Goal: Transaction & Acquisition: Purchase product/service

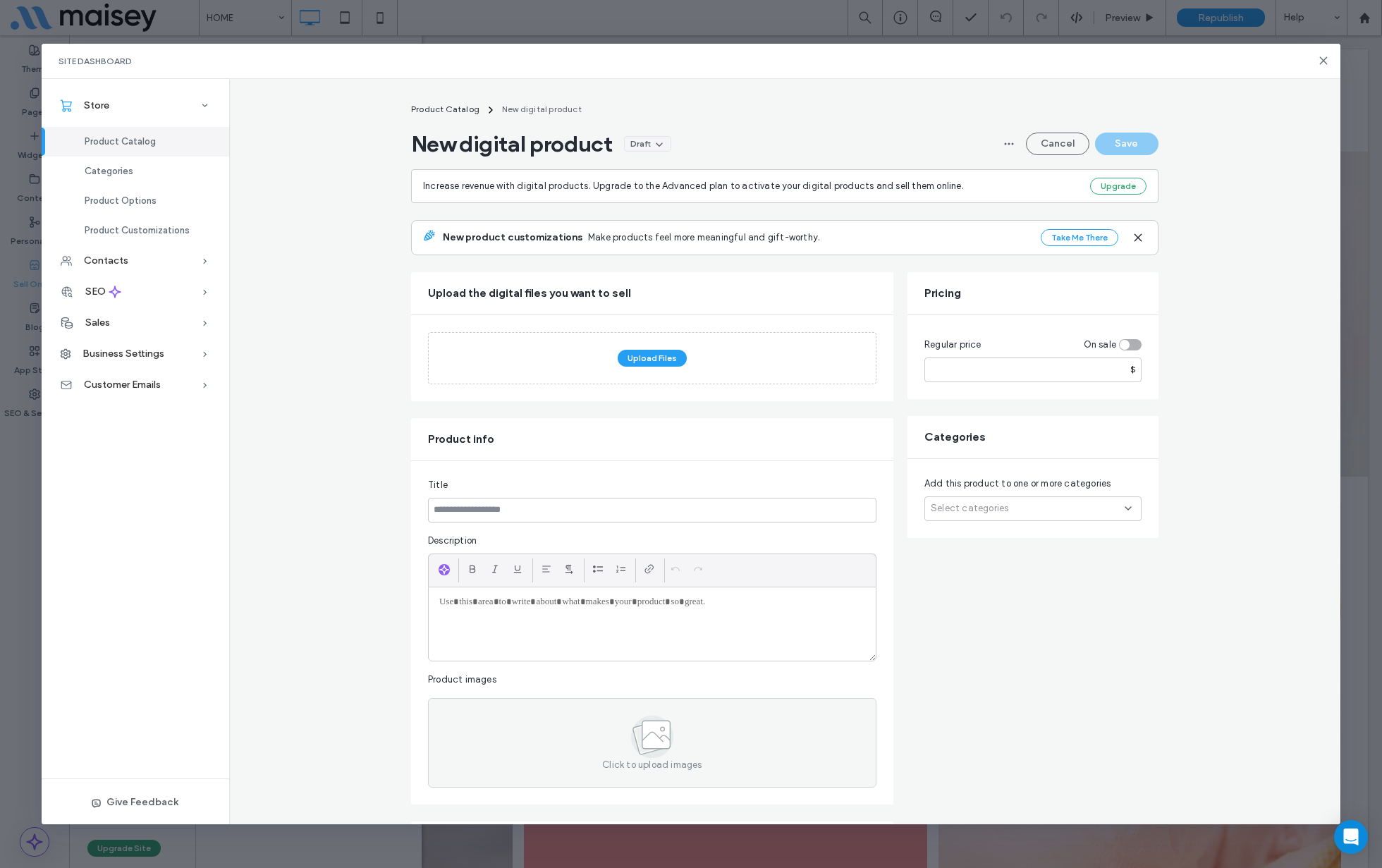
scroll to position [1, 0]
click at [1324, 57] on icon at bounding box center [1323, 61] width 12 height 12
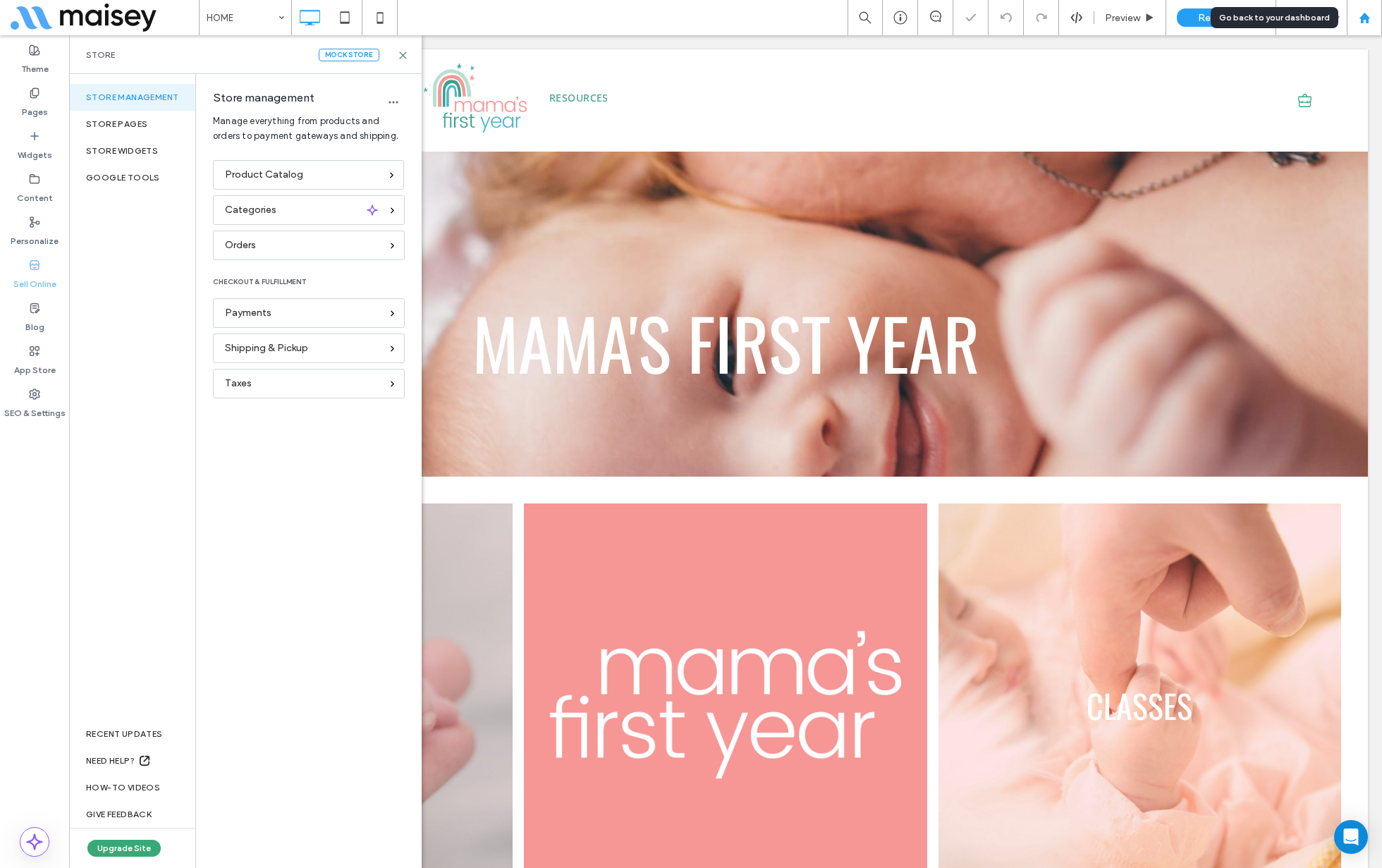
click at [1360, 22] on icon at bounding box center [1365, 17] width 12 height 12
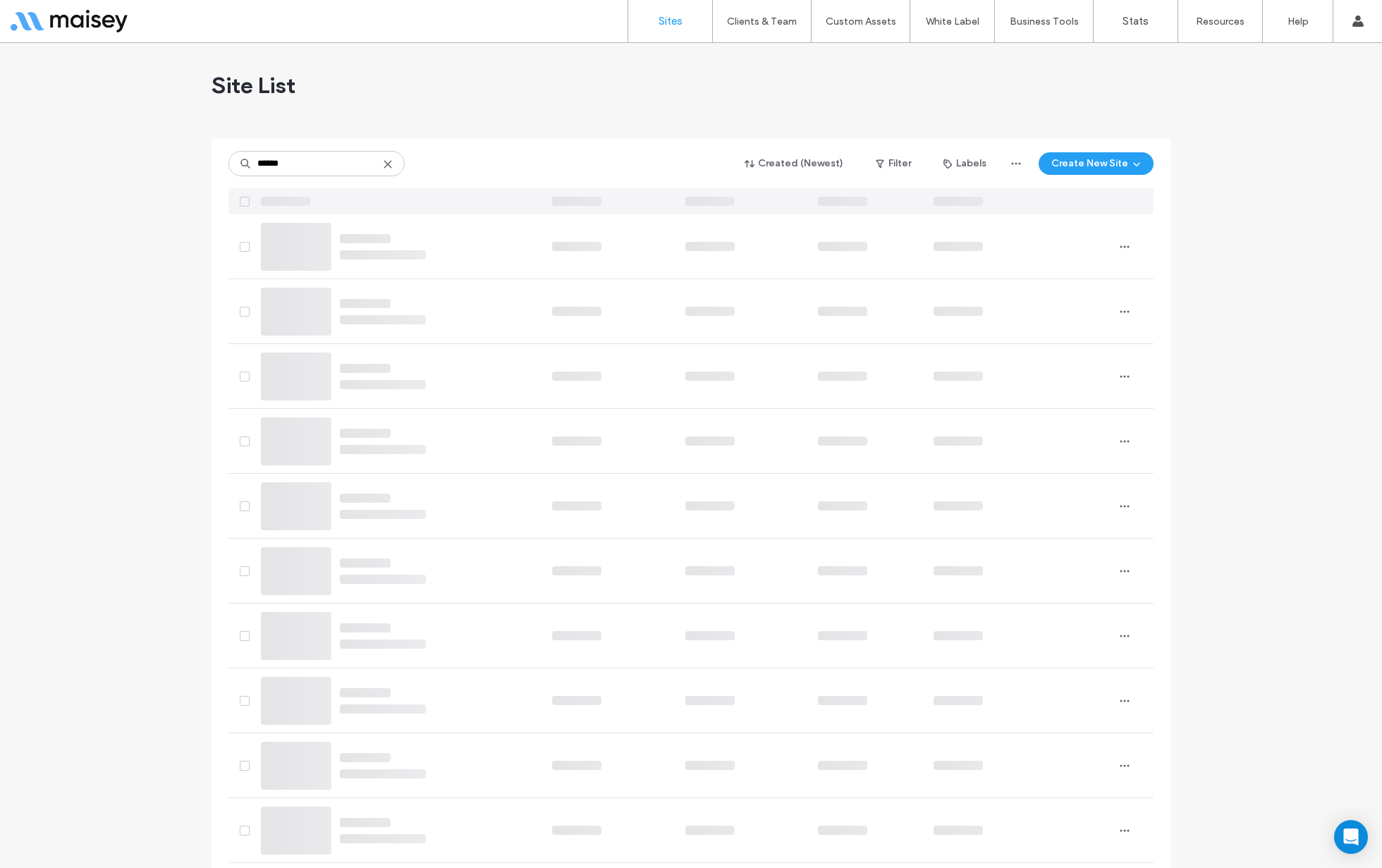
type input "******"
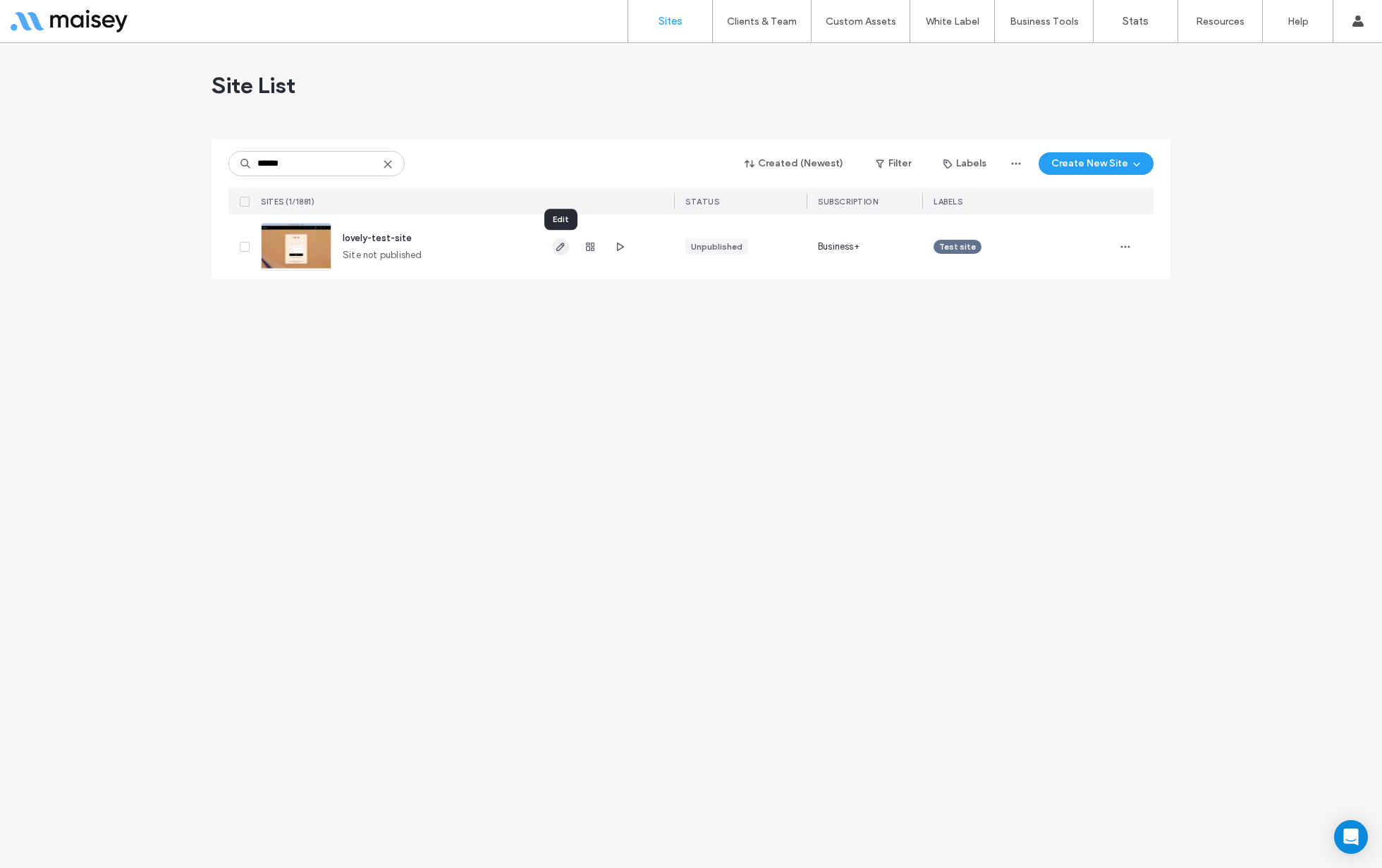
click at [562, 243] on icon "button" at bounding box center [561, 247] width 12 height 12
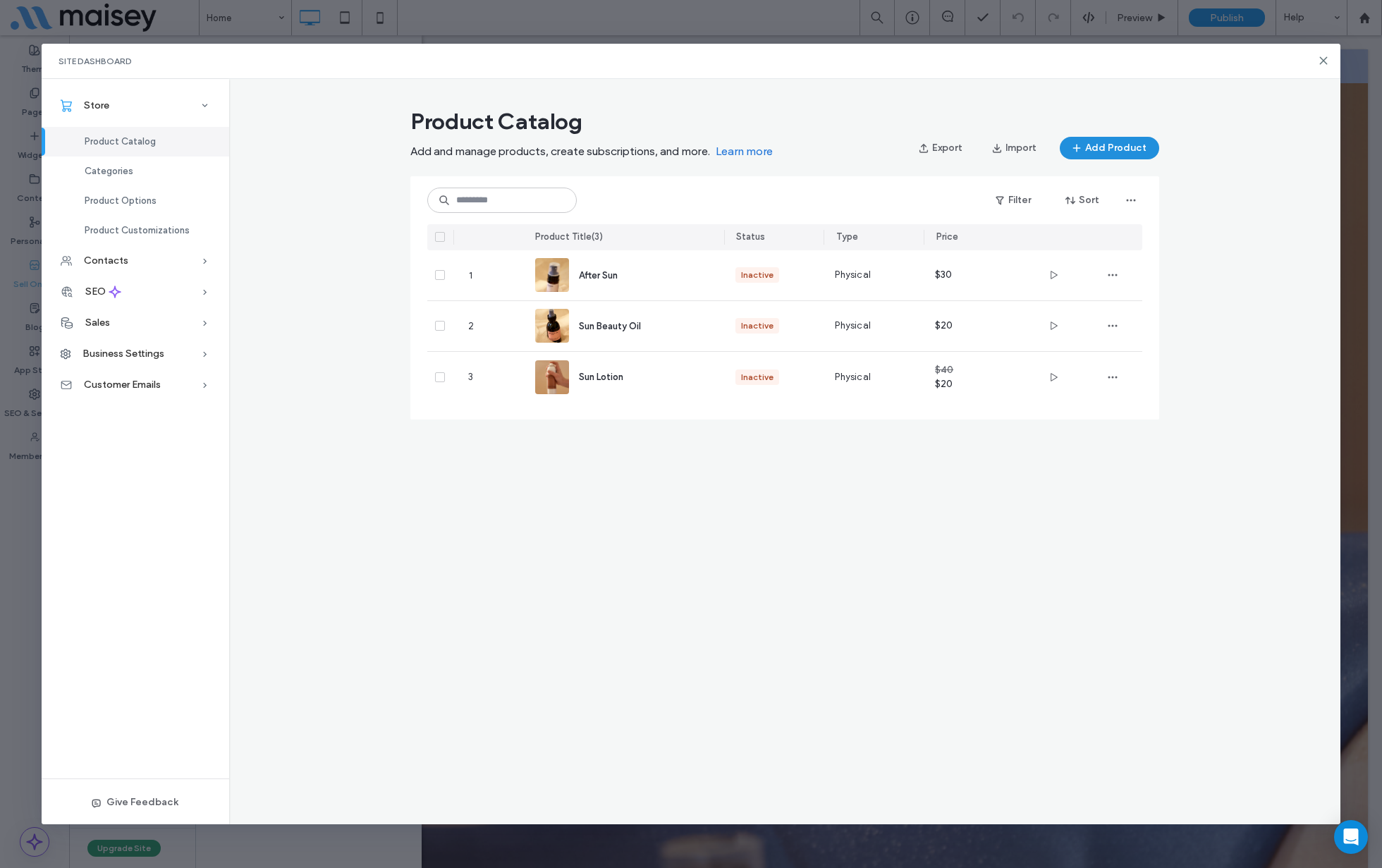
click at [1123, 138] on button "Add Product" at bounding box center [1109, 147] width 99 height 22
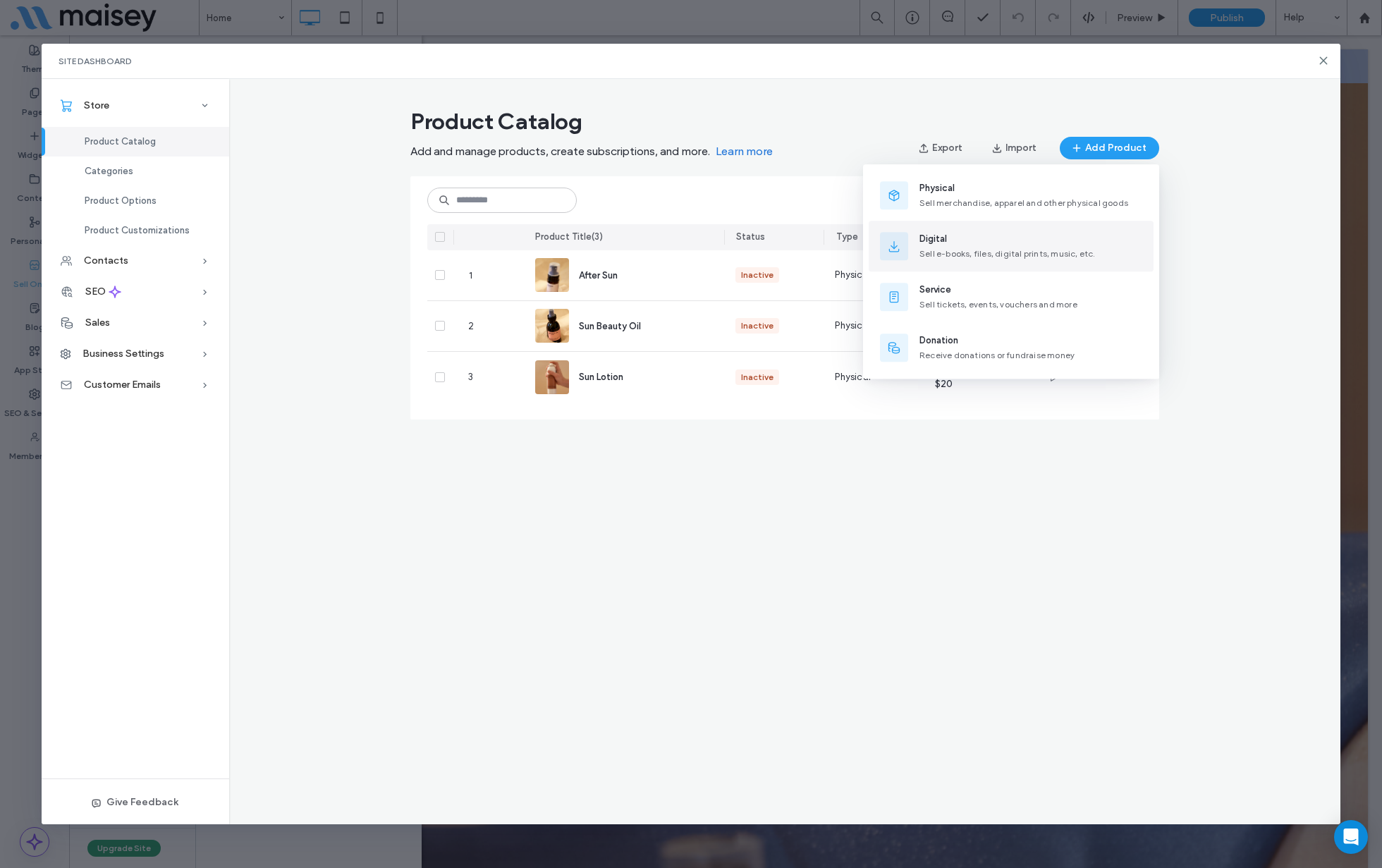
click at [950, 240] on span "Digital" at bounding box center [1007, 238] width 176 height 14
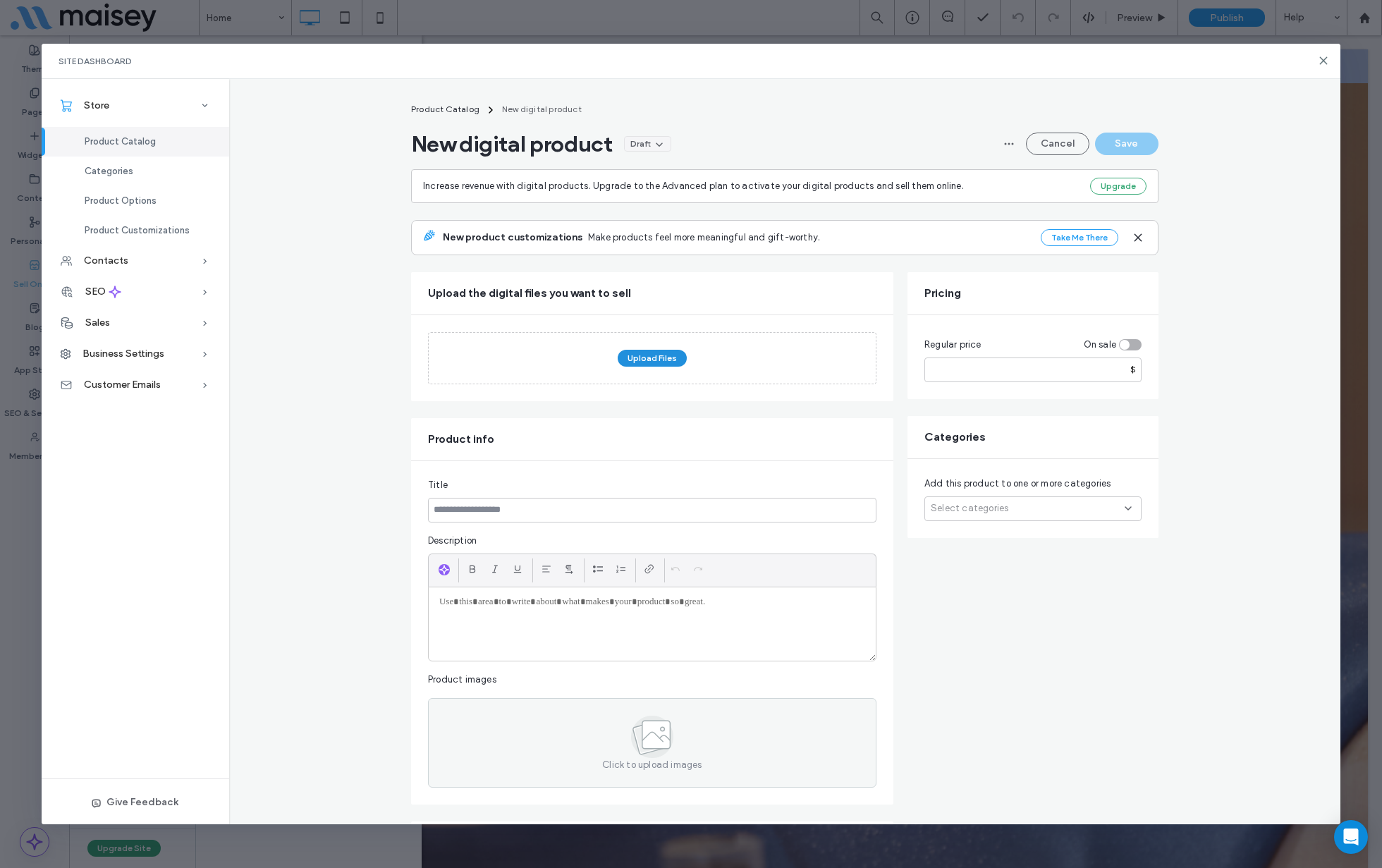
click at [651, 353] on button "Upload Files" at bounding box center [652, 359] width 69 height 17
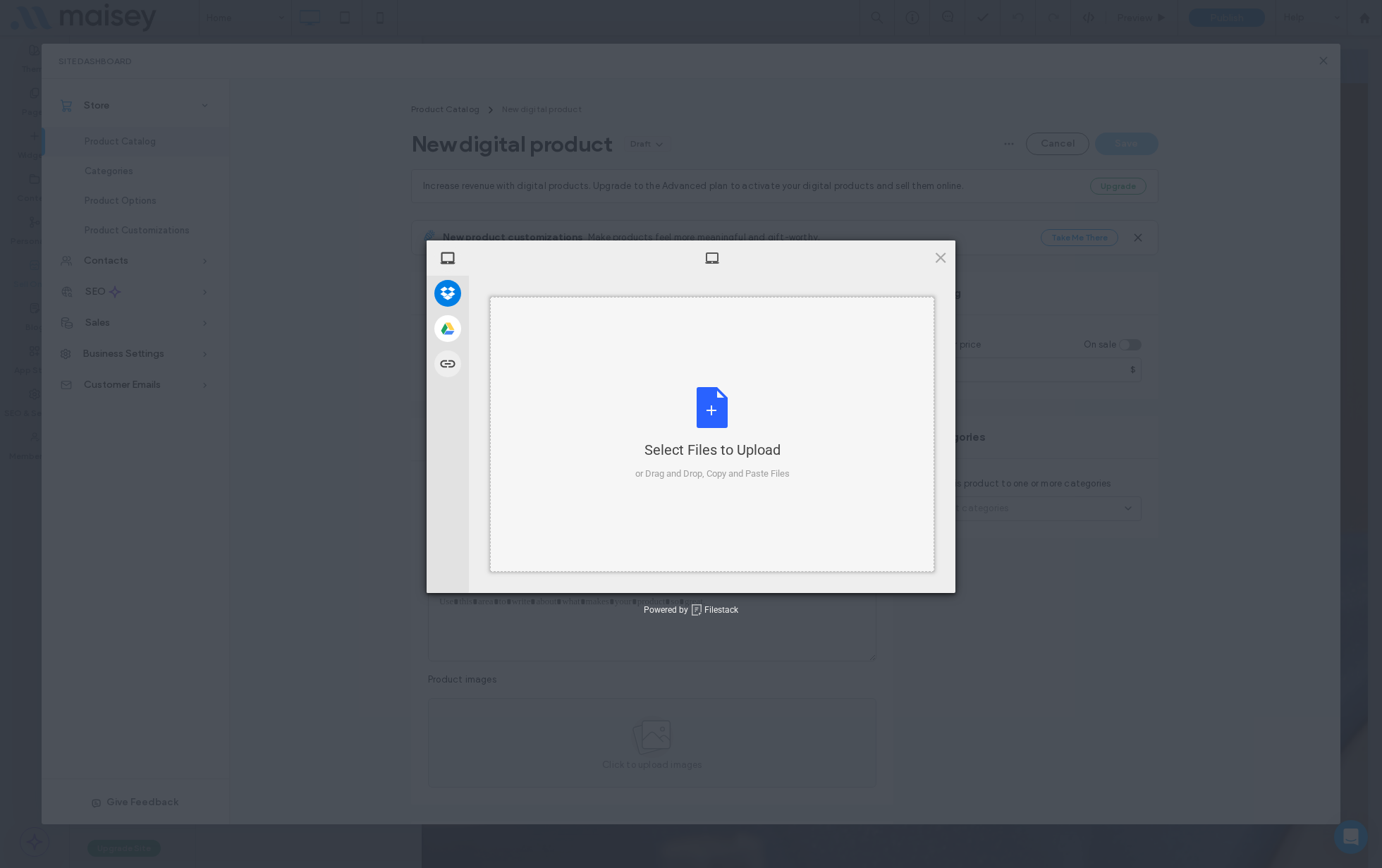
click at [694, 408] on div "Select Files to Upload or Drag and Drop, Copy and Paste Files" at bounding box center [713, 434] width 155 height 94
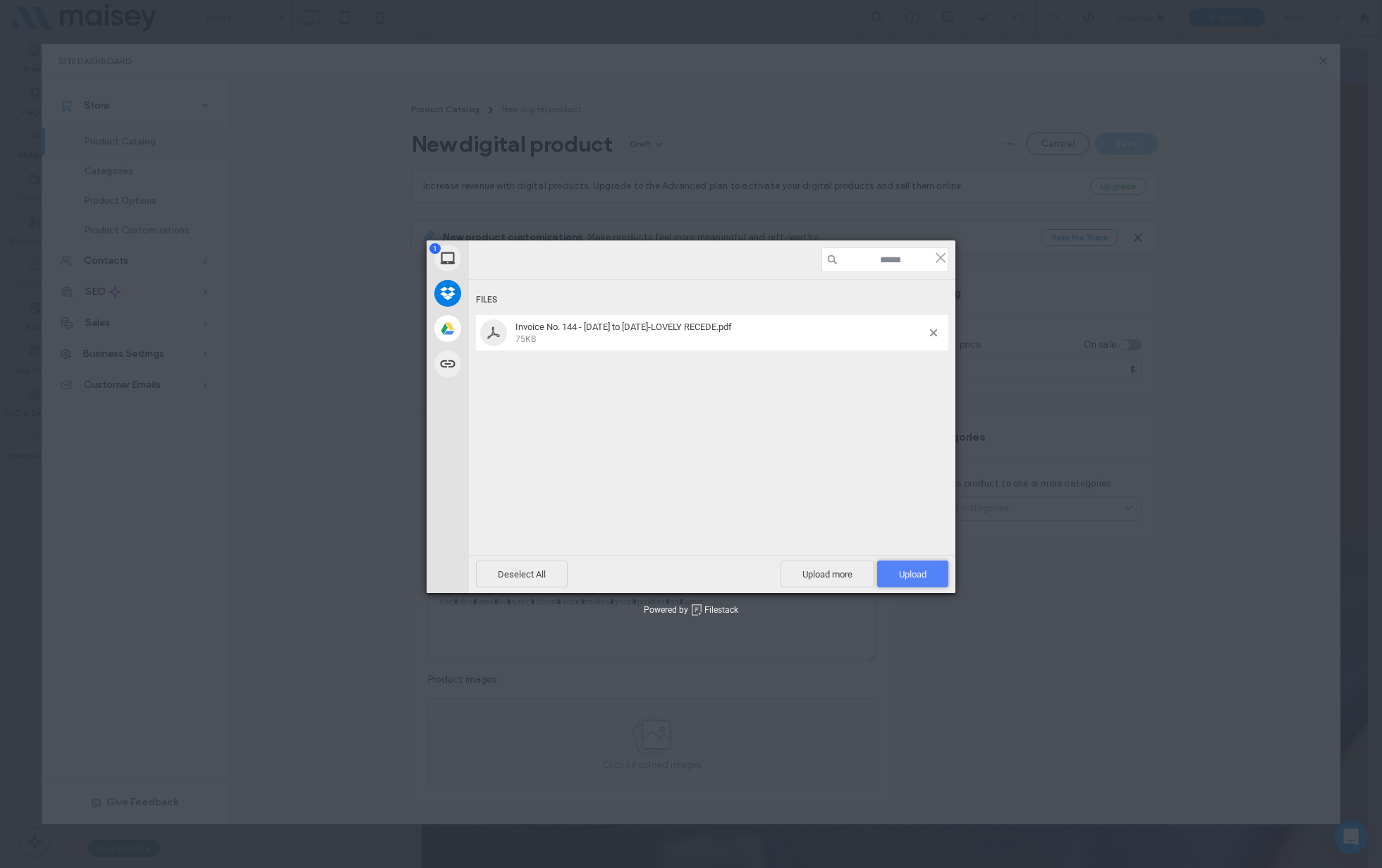
click at [914, 577] on span "Upload 1" at bounding box center [913, 574] width 28 height 11
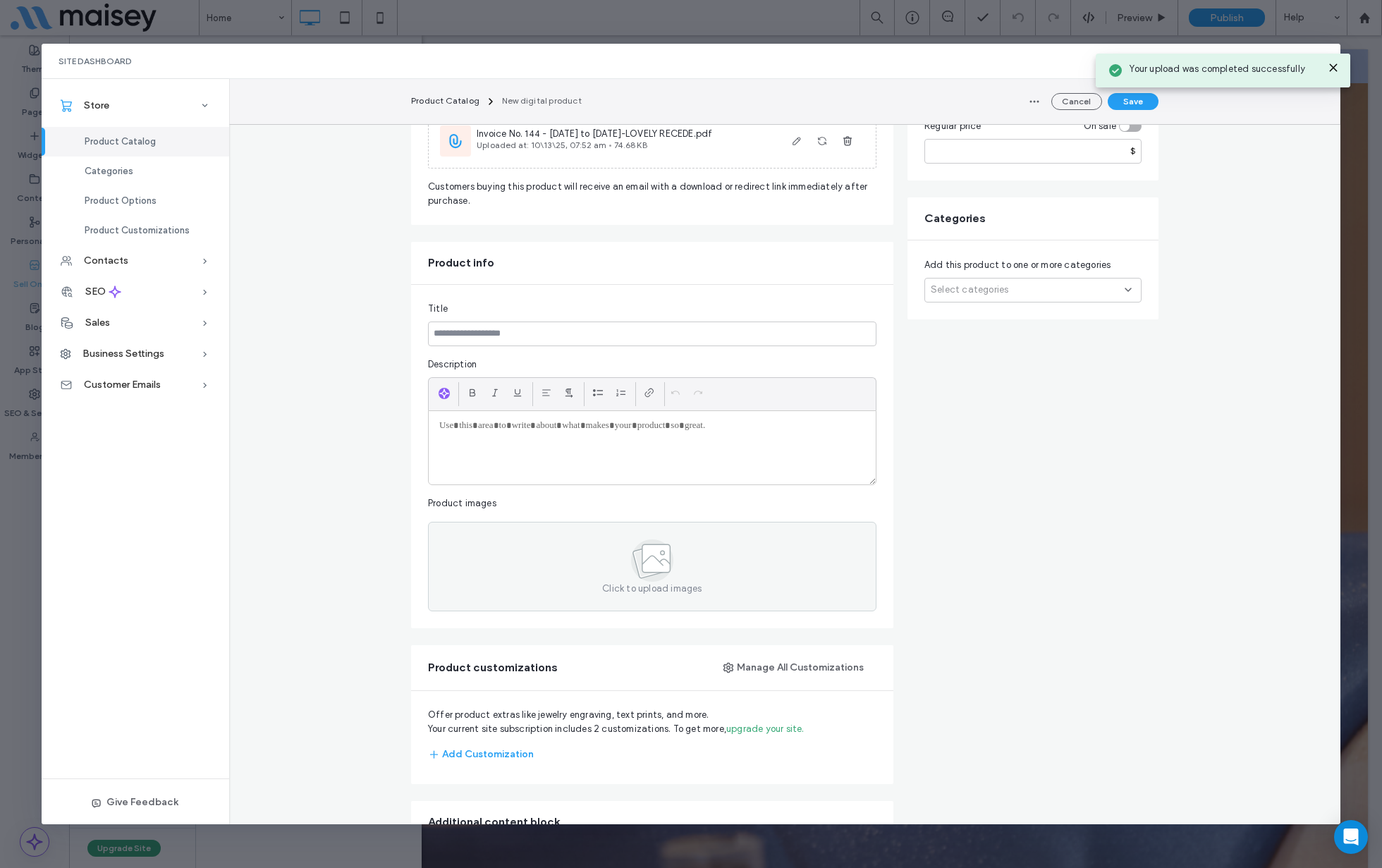
scroll to position [220, 0]
click at [530, 332] on input at bounding box center [652, 333] width 448 height 25
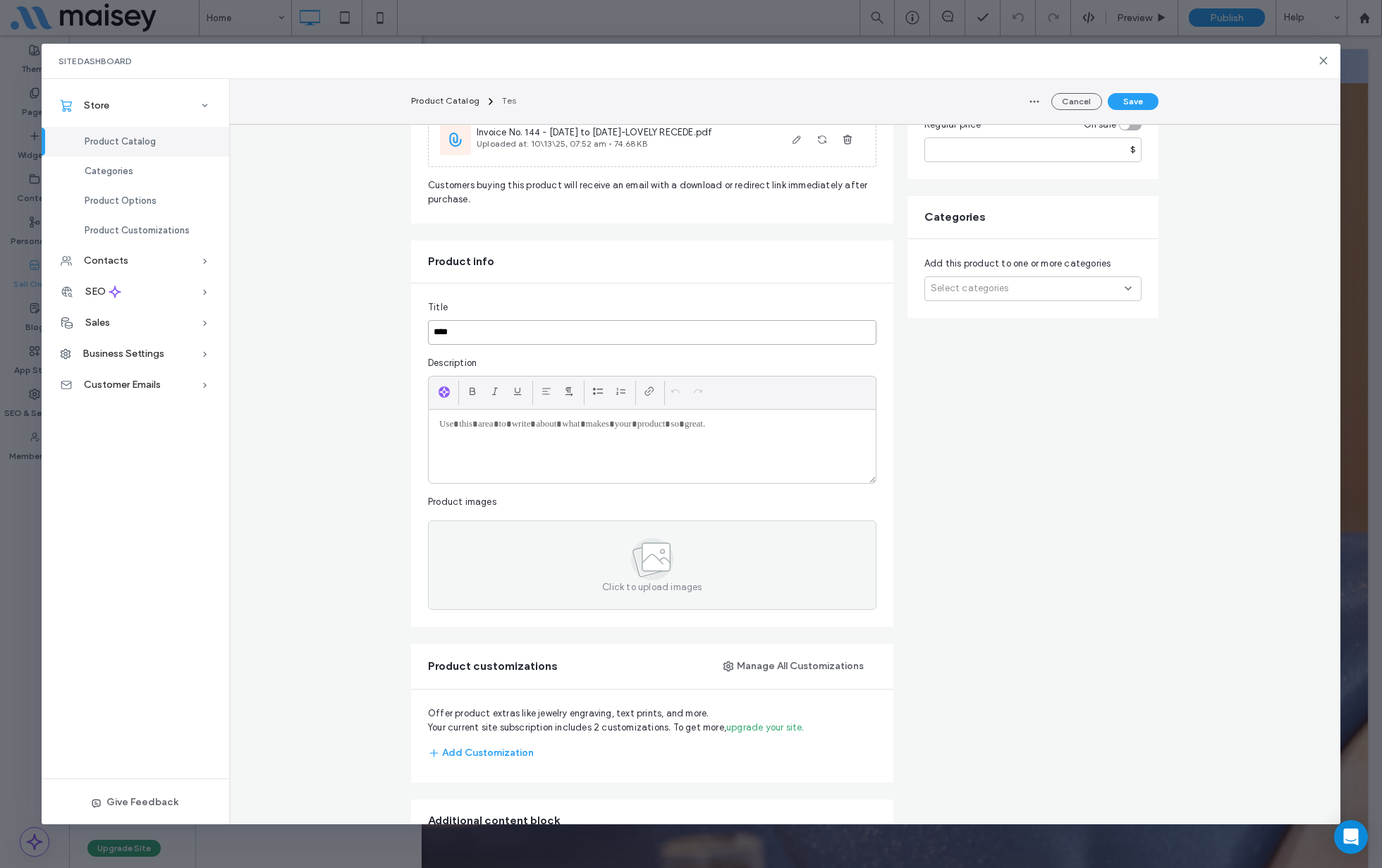
type input "****"
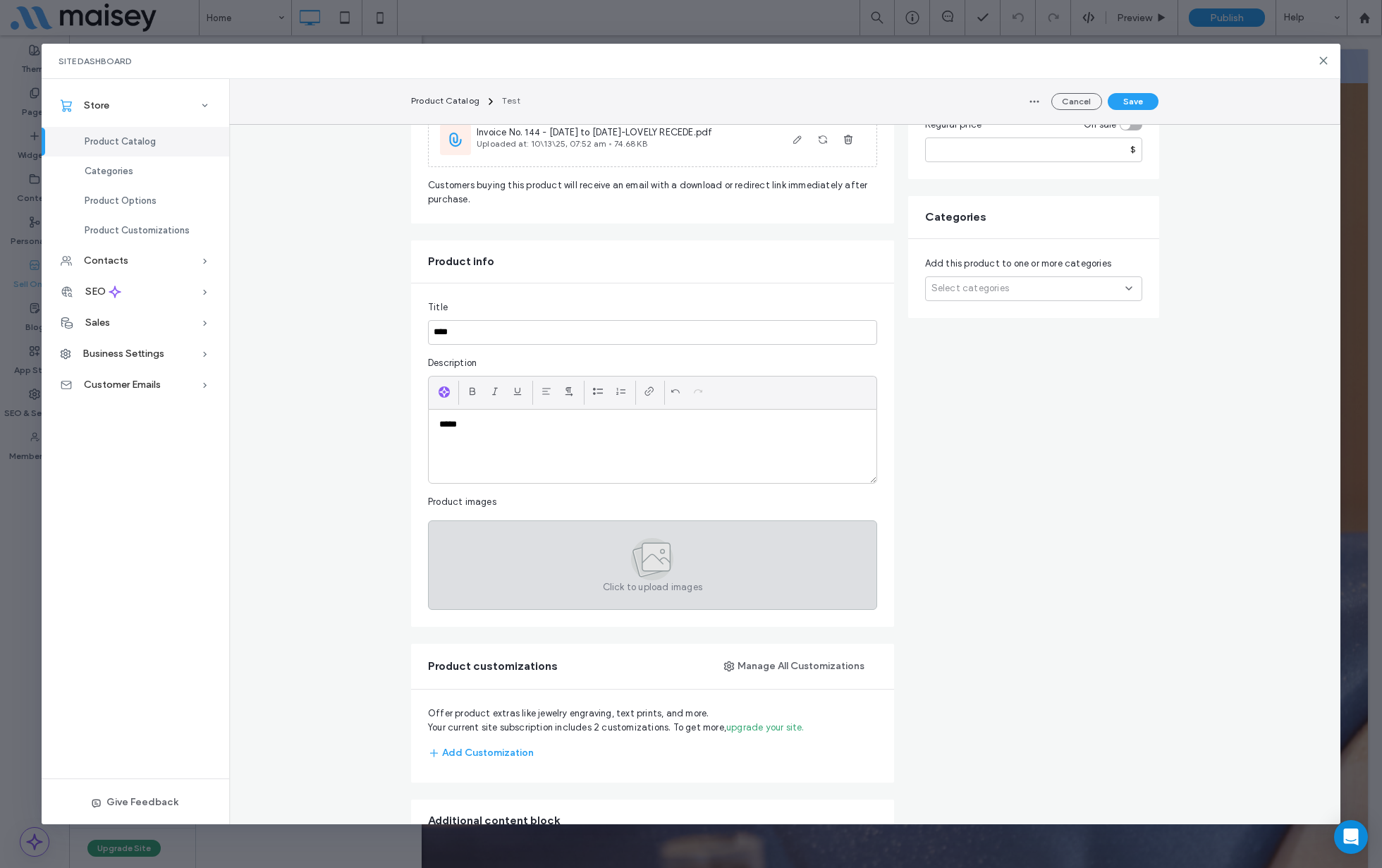
click at [672, 567] on icon at bounding box center [652, 558] width 42 height 42
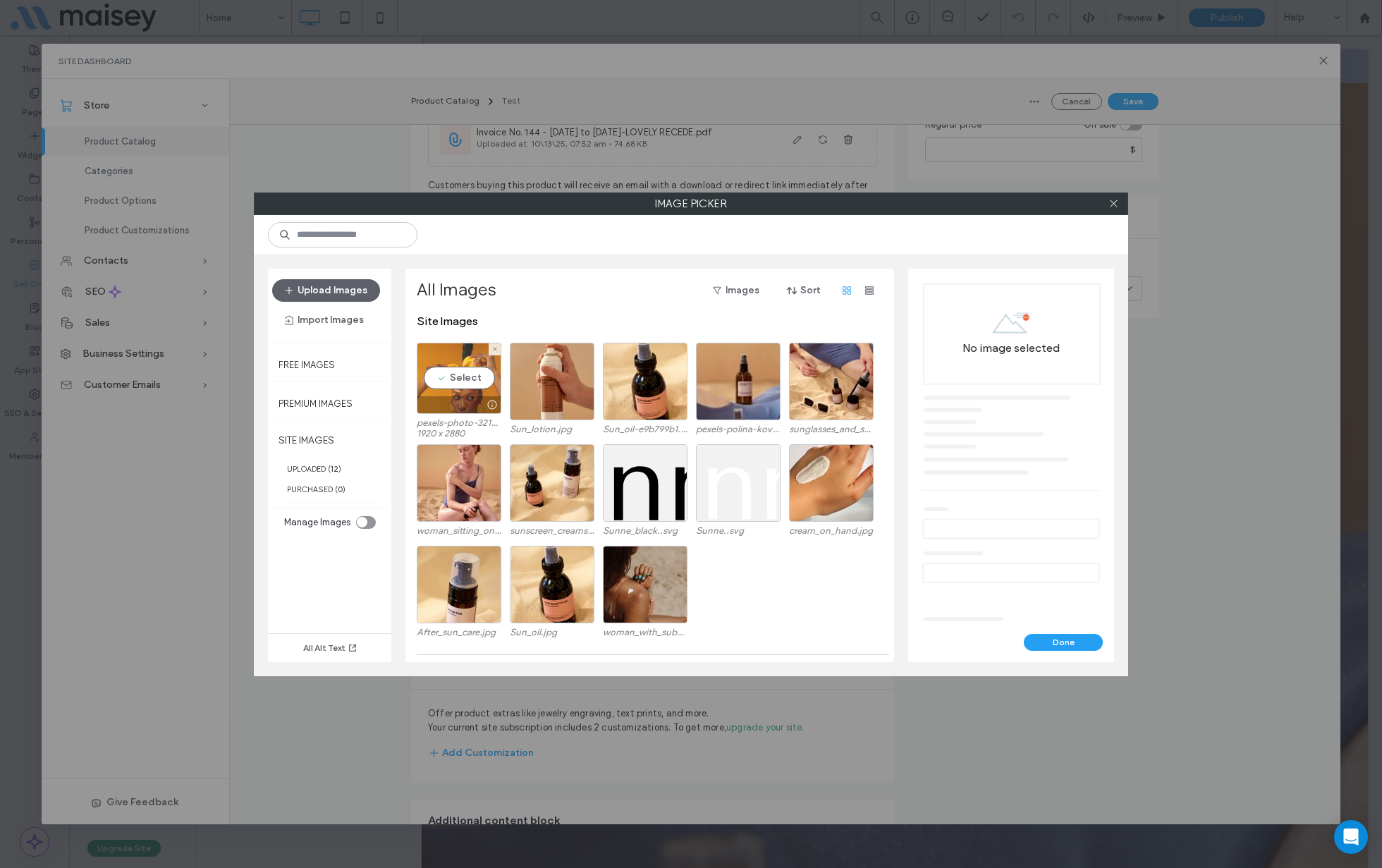
click at [463, 381] on div "Select" at bounding box center [459, 378] width 85 height 71
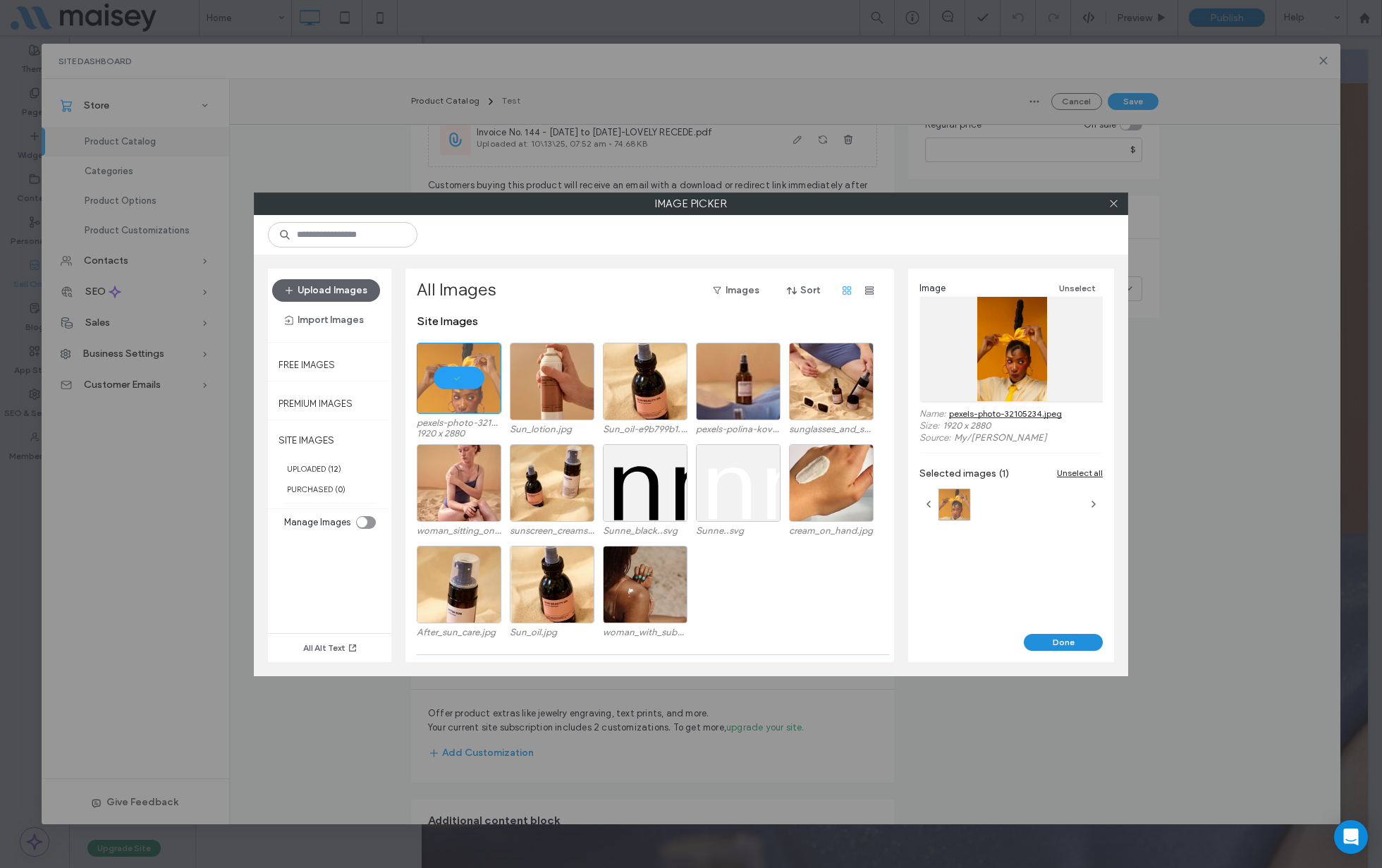
click at [1061, 635] on button "Done" at bounding box center [1064, 642] width 79 height 17
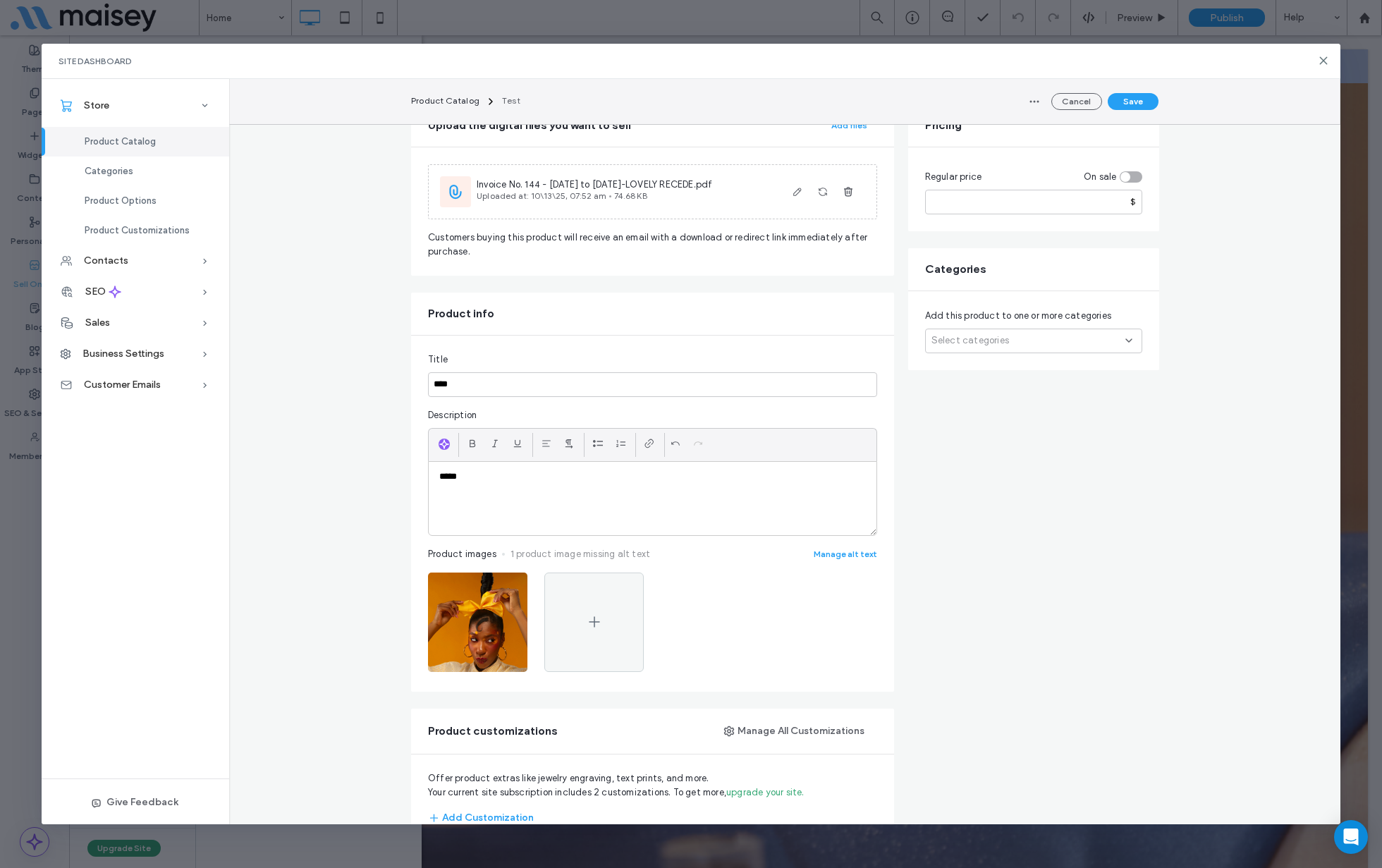
scroll to position [0, 0]
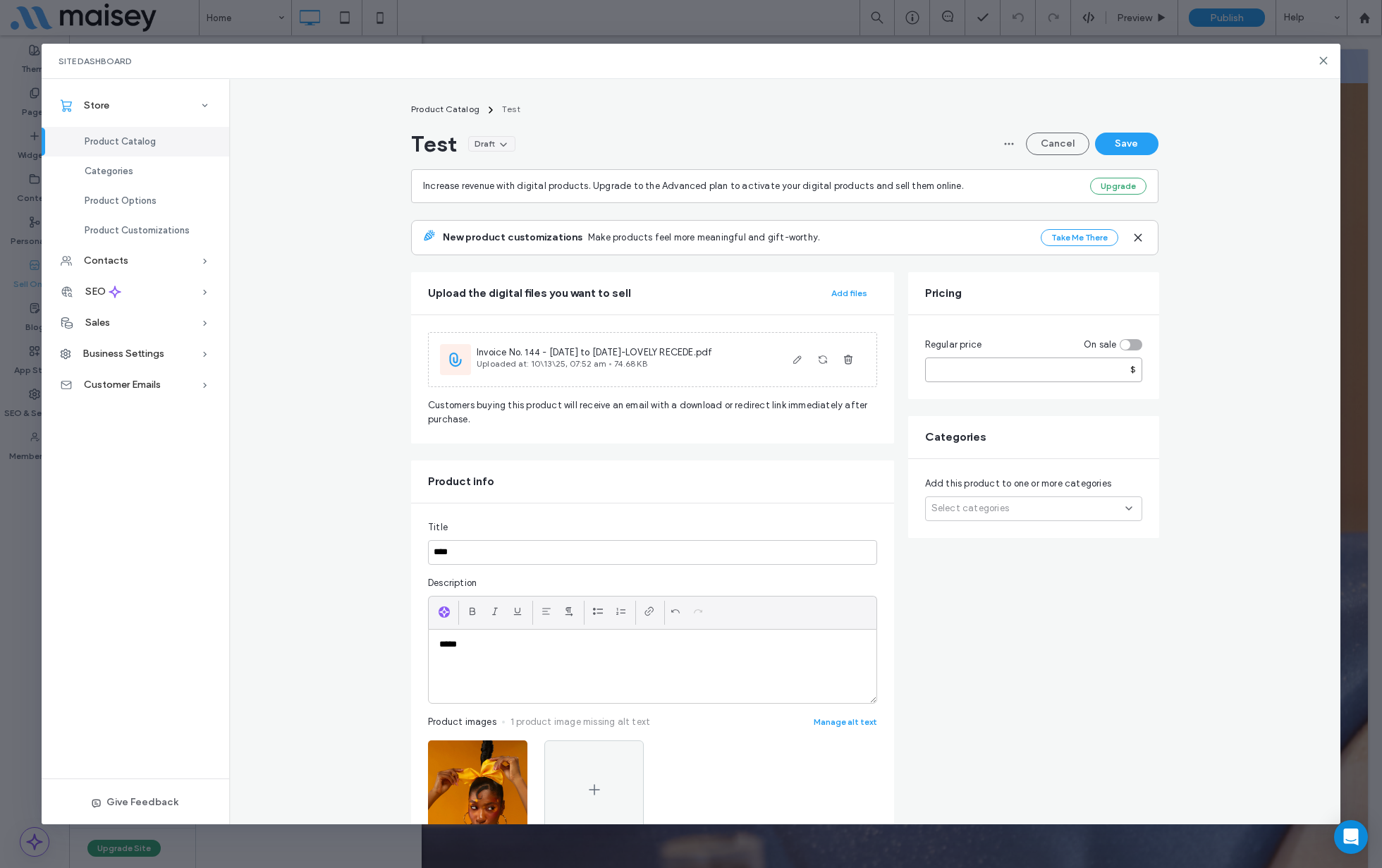
click at [1006, 374] on input "number" at bounding box center [1034, 370] width 217 height 25
type input "**"
click at [1120, 137] on button "Save" at bounding box center [1127, 143] width 63 height 22
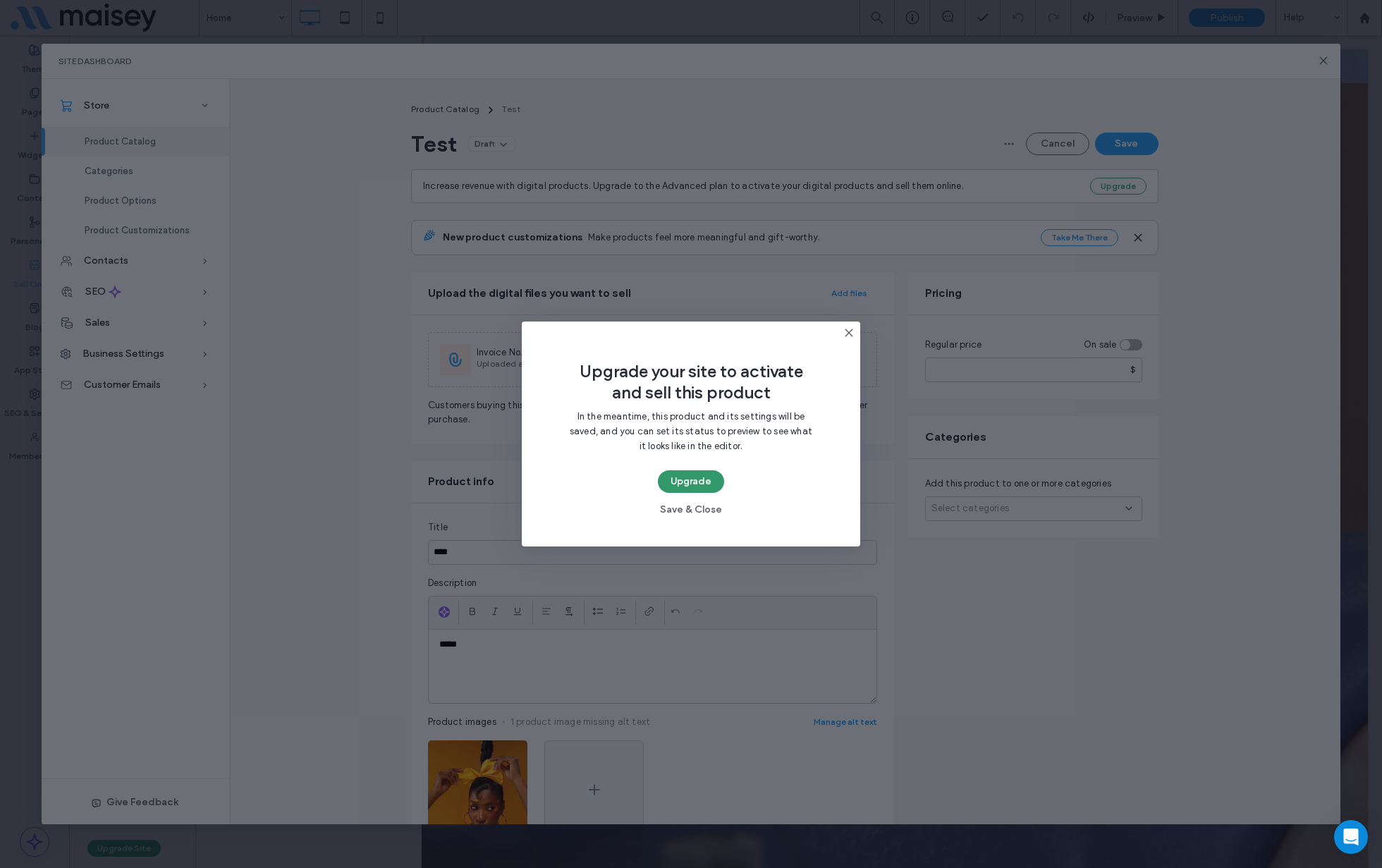
click at [683, 483] on button "Upgrade" at bounding box center [691, 481] width 66 height 22
